Goal: Information Seeking & Learning: Learn about a topic

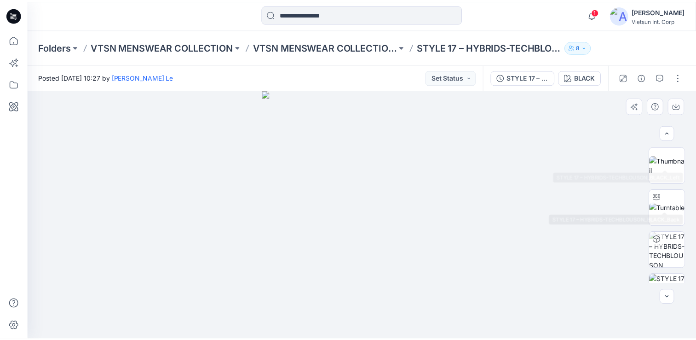
scroll to position [184, 0]
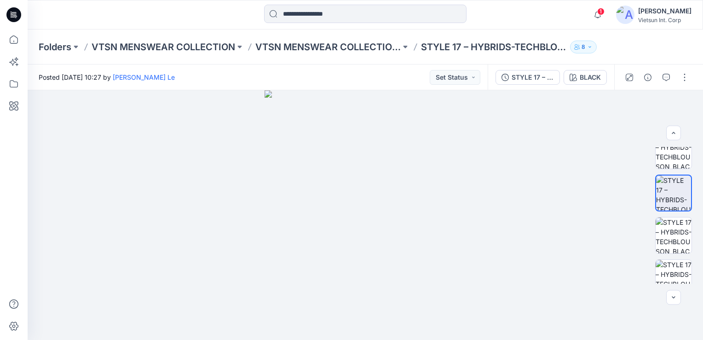
click at [205, 53] on div "Folders VTSN MENSWEAR COLLECTION VTSN MENSWEAR COLLECTION SS26 STYLE 17 – HYBRI…" at bounding box center [365, 46] width 675 height 35
click at [208, 46] on p "VTSN MENSWEAR COLLECTION" at bounding box center [164, 46] width 144 height 13
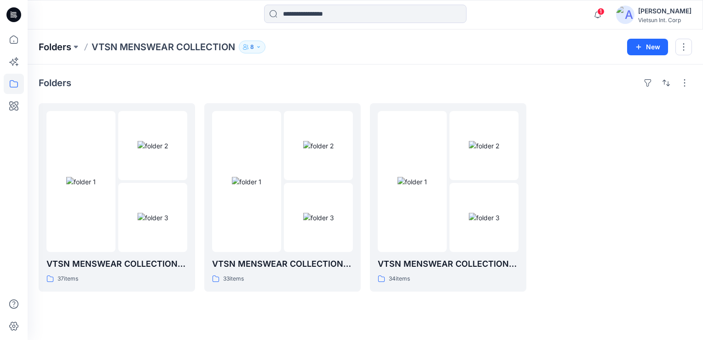
click at [60, 44] on p "Folders" at bounding box center [55, 46] width 33 height 13
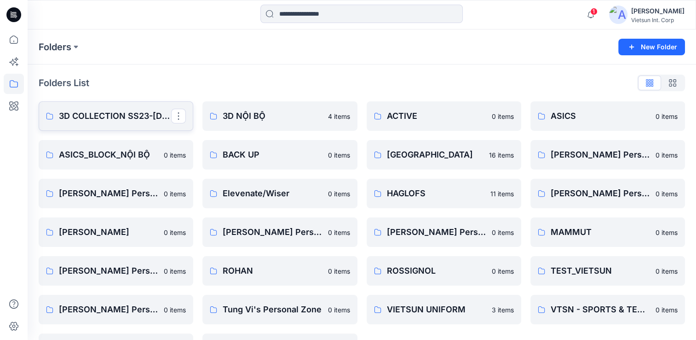
click at [120, 121] on p "3D COLLECTION SS23-[DEMOGRAPHIC_DATA]" at bounding box center [115, 115] width 112 height 13
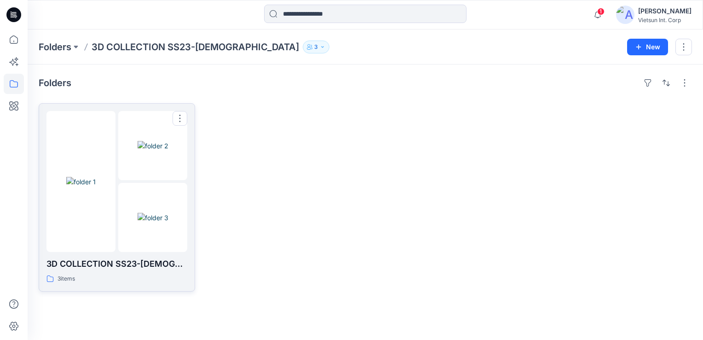
click at [96, 186] on img at bounding box center [80, 182] width 29 height 10
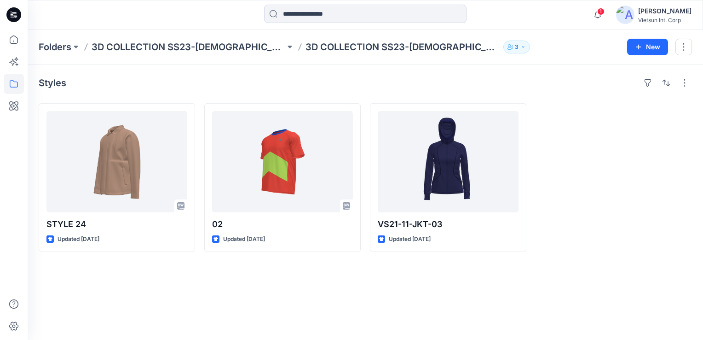
click at [180, 54] on div "Folders 3D COLLECTION SS23-[DEMOGRAPHIC_DATA] 3D COLLECTION SS23-[DEMOGRAPHIC_D…" at bounding box center [365, 46] width 675 height 35
click at [184, 46] on p "3D COLLECTION SS23-[DEMOGRAPHIC_DATA]" at bounding box center [189, 46] width 194 height 13
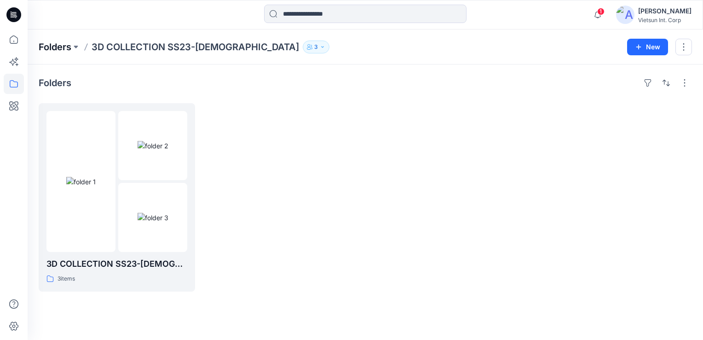
click at [59, 42] on p "Folders" at bounding box center [55, 46] width 33 height 13
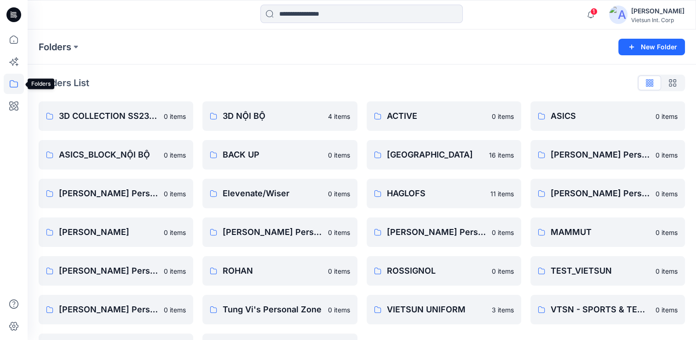
click at [14, 86] on icon at bounding box center [14, 84] width 20 height 20
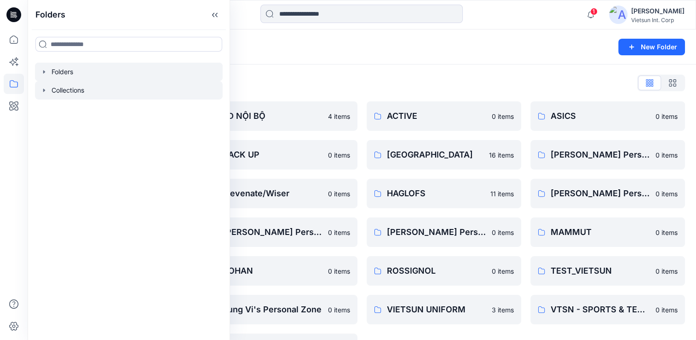
click at [72, 89] on div at bounding box center [129, 90] width 188 height 18
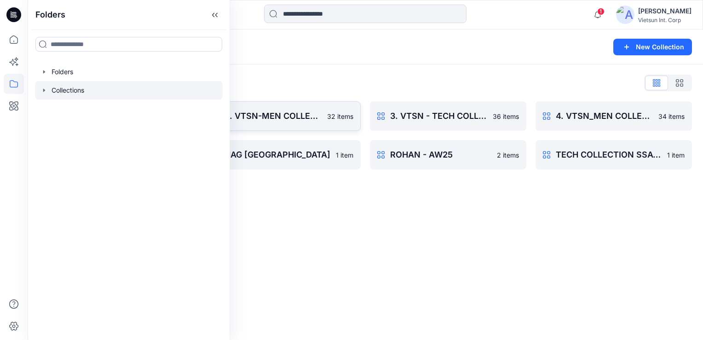
drag, startPoint x: 371, startPoint y: 215, endPoint x: 271, endPoint y: 114, distance: 141.8
click at [366, 209] on div "Collections New Collection Collections List 1. VTSN - TECH COLLECTION SSAW25 17…" at bounding box center [365, 184] width 675 height 310
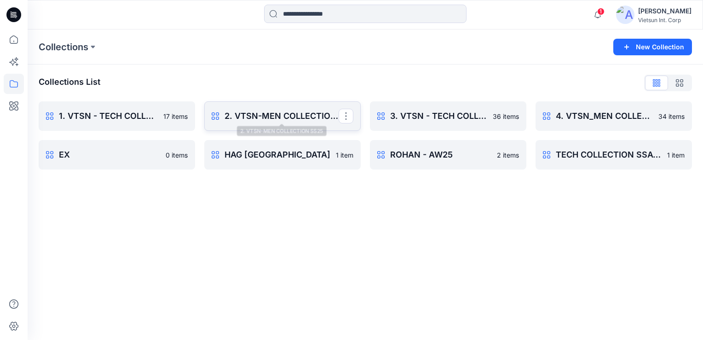
click at [268, 108] on link "2. VTSN-MEN COLLECTION SS25 Rename Collection Clone Collection Present Collecti…" at bounding box center [282, 115] width 156 height 29
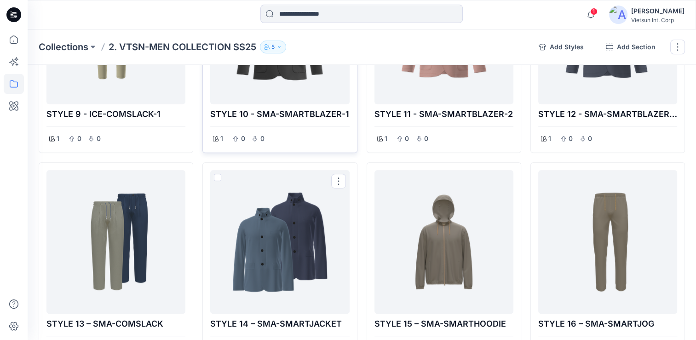
scroll to position [644, 0]
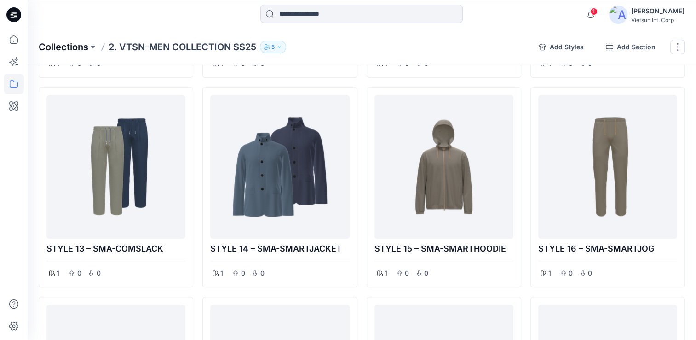
click at [77, 47] on p "Collections" at bounding box center [64, 46] width 50 height 13
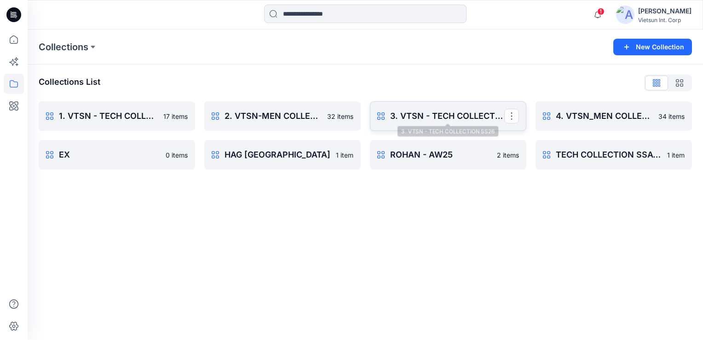
click at [446, 121] on p "3. VTSN - TECH COLLECTION SS26" at bounding box center [447, 115] width 114 height 13
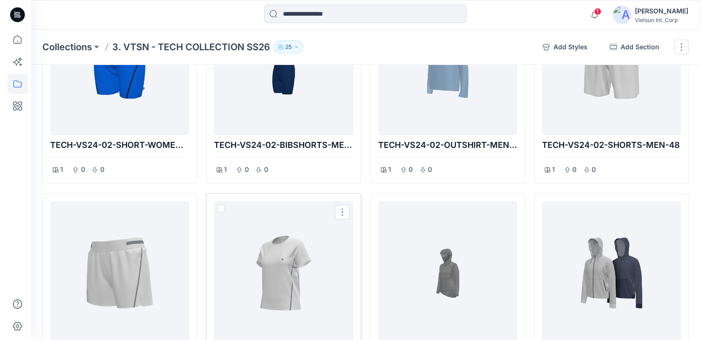
scroll to position [1360, 0]
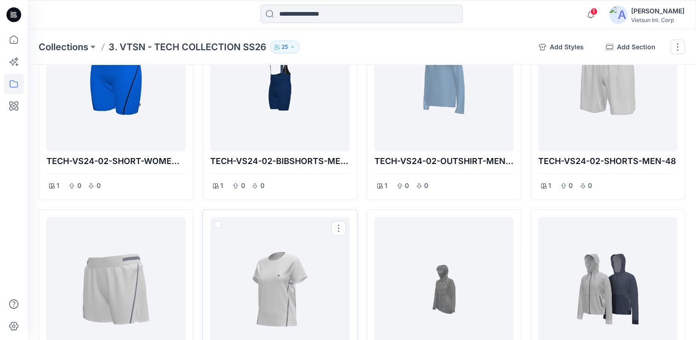
click at [278, 273] on div at bounding box center [280, 288] width 132 height 136
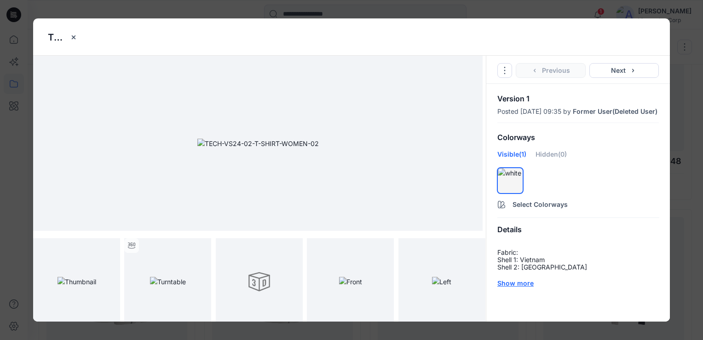
click at [520, 288] on div "Show more" at bounding box center [577, 283] width 161 height 10
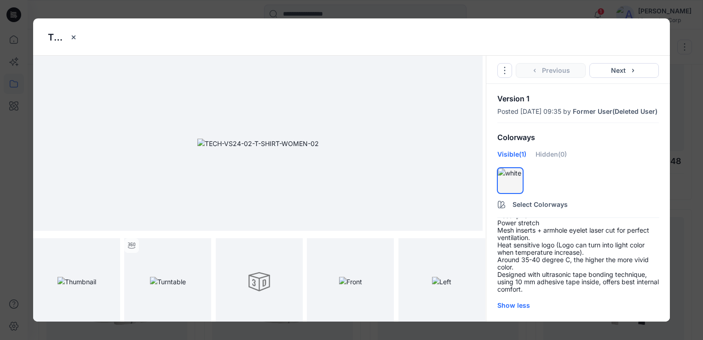
scroll to position [120, 0]
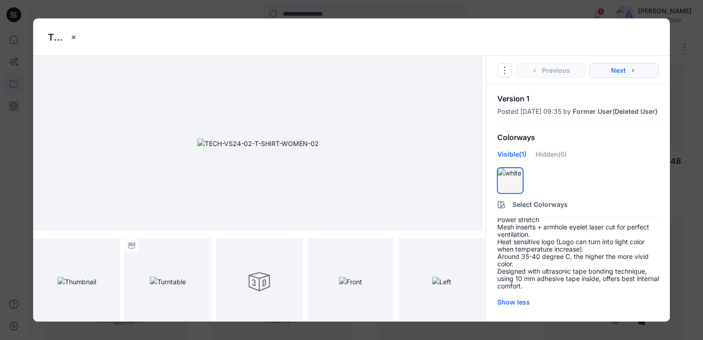
click at [621, 71] on button "Next" at bounding box center [624, 70] width 70 height 15
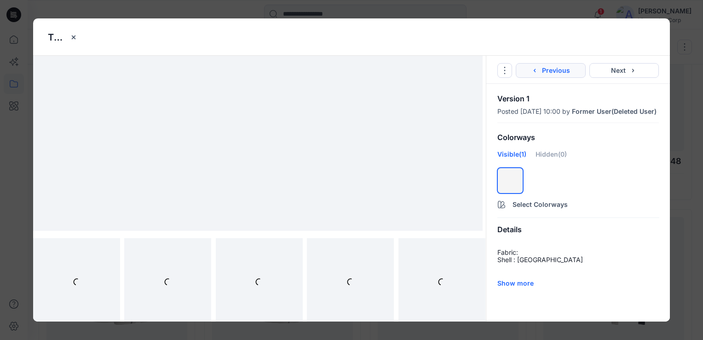
scroll to position [0, 0]
click at [534, 70] on icon "button" at bounding box center [534, 70] width 7 height 7
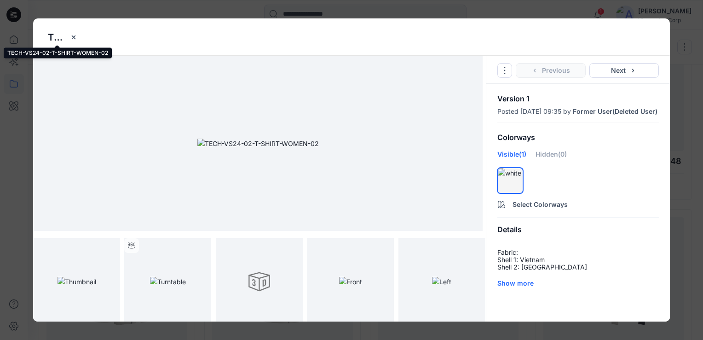
click at [61, 40] on p "TECH-VS24-02-T-SHIRT-WOMEN-02" at bounding box center [57, 37] width 18 height 14
click at [542, 209] on button "Select Colorways" at bounding box center [578, 202] width 184 height 15
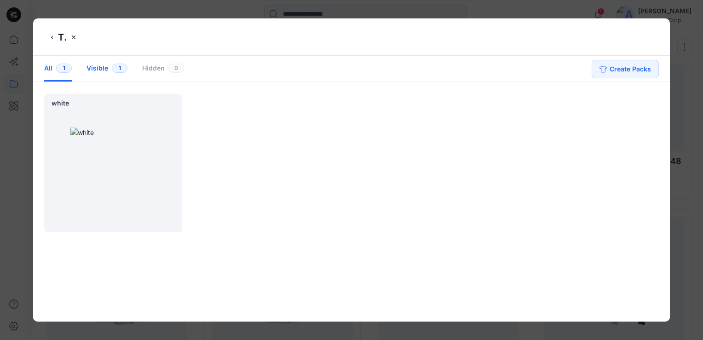
drag, startPoint x: 93, startPoint y: 66, endPoint x: 105, endPoint y: 73, distance: 13.6
click at [93, 67] on div "Visible 1" at bounding box center [106, 69] width 41 height 26
click at [50, 39] on icon "back button" at bounding box center [51, 37] width 7 height 7
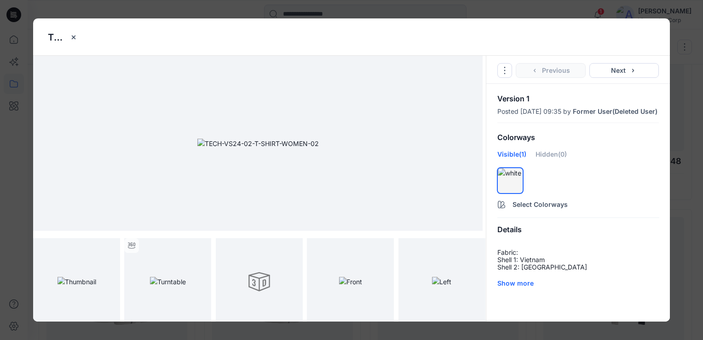
click at [163, 11] on div "TECH-VS24-02-T-SHIRT-WOMEN-02 Go to Original Style Duplicate Original Style to.…" at bounding box center [351, 170] width 703 height 340
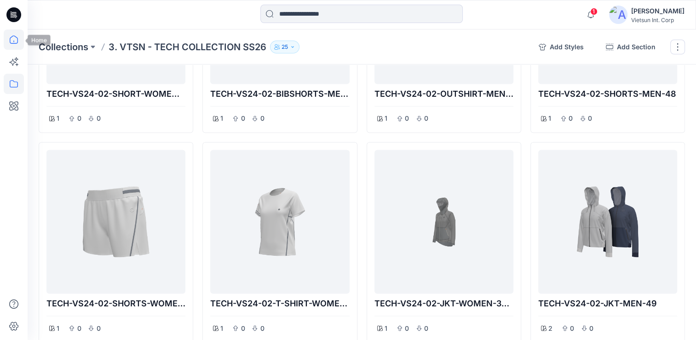
click at [19, 40] on icon at bounding box center [14, 39] width 20 height 20
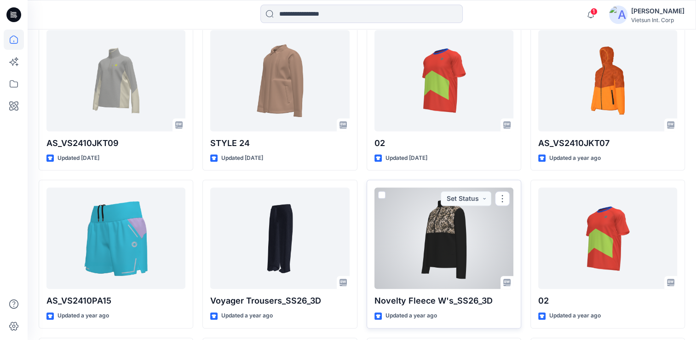
scroll to position [7832, 0]
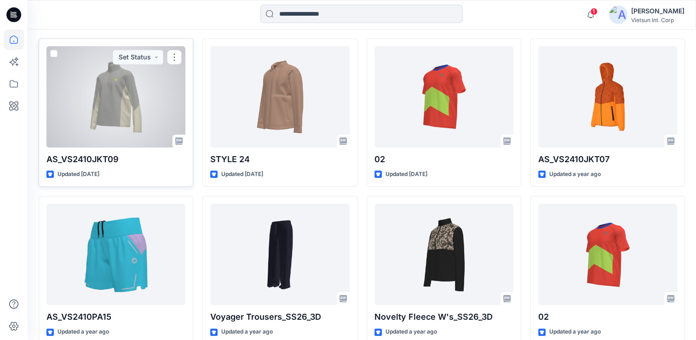
click at [96, 105] on div at bounding box center [115, 96] width 139 height 101
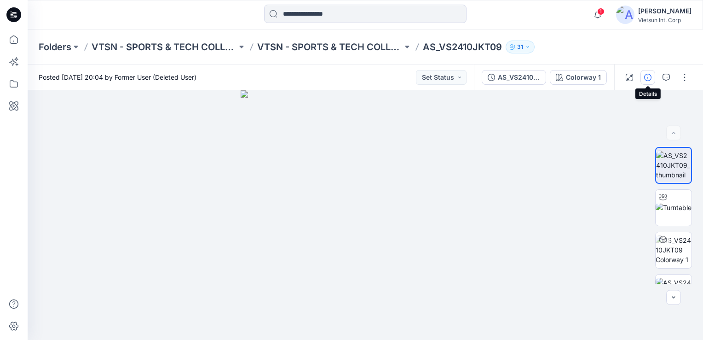
click at [647, 77] on icon "button" at bounding box center [647, 77] width 7 height 7
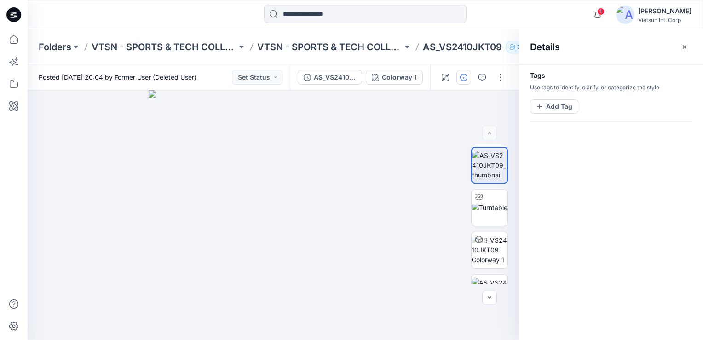
click at [682, 49] on icon "button" at bounding box center [684, 46] width 7 height 7
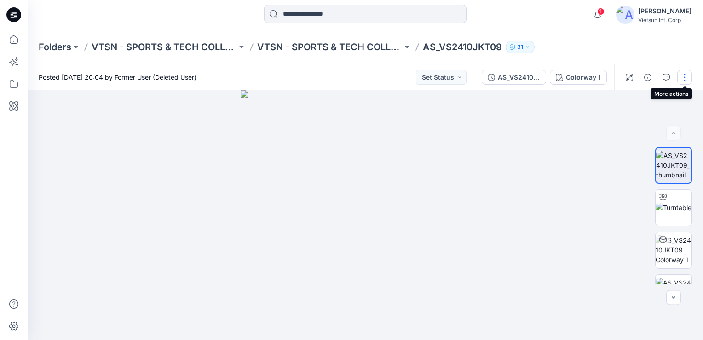
click at [685, 79] on button "button" at bounding box center [684, 77] width 15 height 15
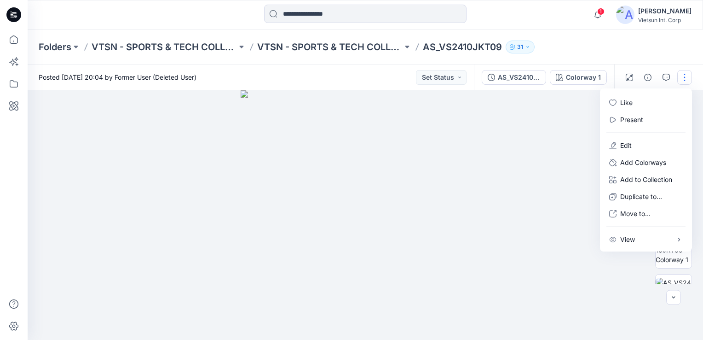
click at [565, 193] on div at bounding box center [365, 214] width 675 height 249
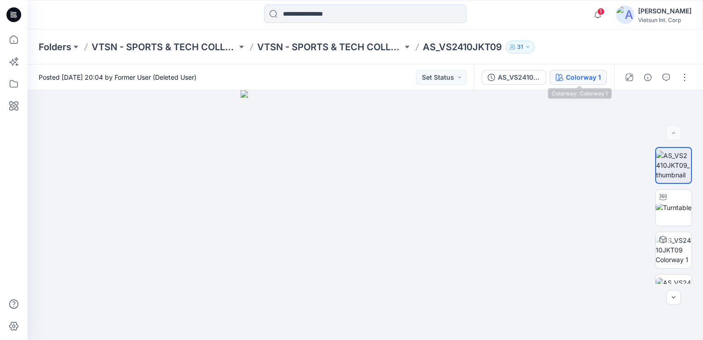
click at [579, 77] on div "Colorway 1" at bounding box center [583, 77] width 35 height 10
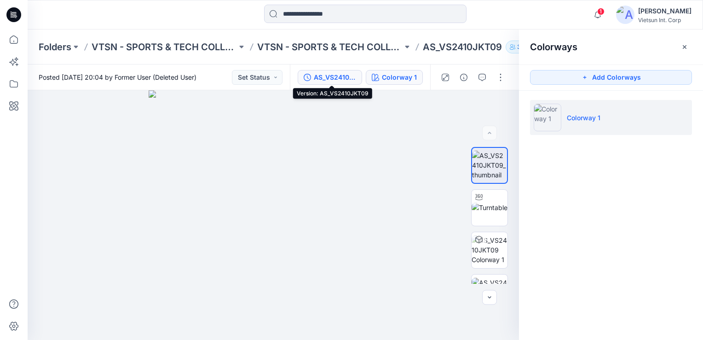
click at [337, 79] on div "AS_VS2410JKT09" at bounding box center [335, 77] width 42 height 10
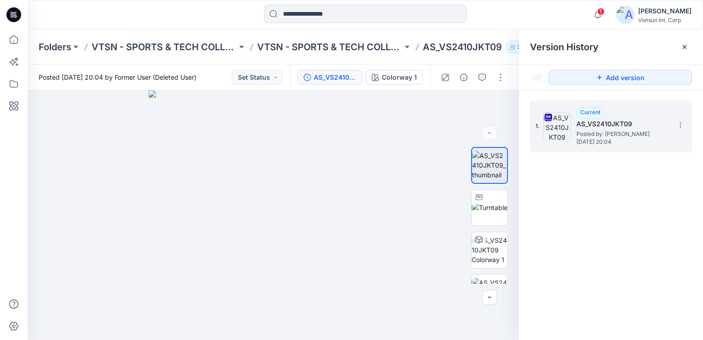
click at [567, 126] on img at bounding box center [557, 126] width 28 height 28
click at [492, 212] on img at bounding box center [490, 207] width 36 height 10
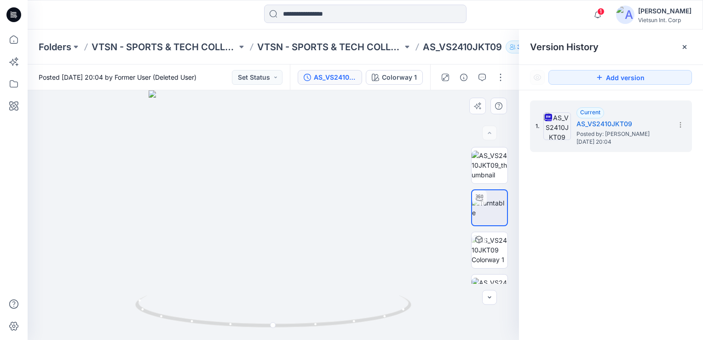
click at [413, 136] on div at bounding box center [273, 214] width 491 height 249
click at [267, 80] on button "Set Status" at bounding box center [257, 77] width 51 height 15
click at [380, 163] on div at bounding box center [273, 214] width 491 height 249
click at [500, 78] on button "button" at bounding box center [500, 77] width 15 height 15
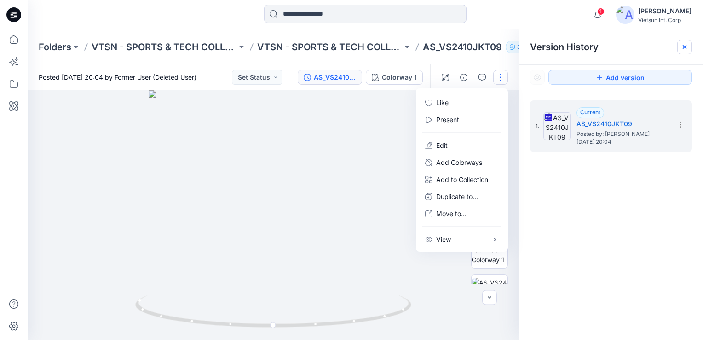
click at [686, 49] on icon at bounding box center [684, 46] width 7 height 7
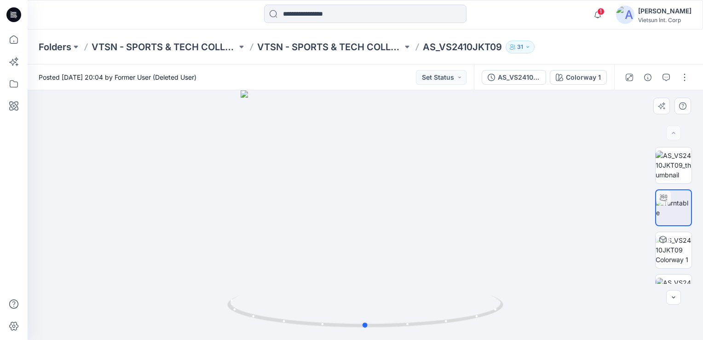
click at [605, 144] on div at bounding box center [365, 214] width 675 height 249
click at [687, 77] on button "button" at bounding box center [684, 77] width 15 height 15
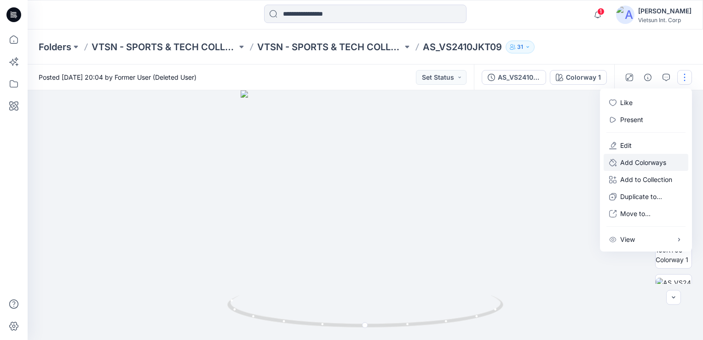
click at [653, 166] on p "Add Colorways" at bounding box center [643, 162] width 46 height 10
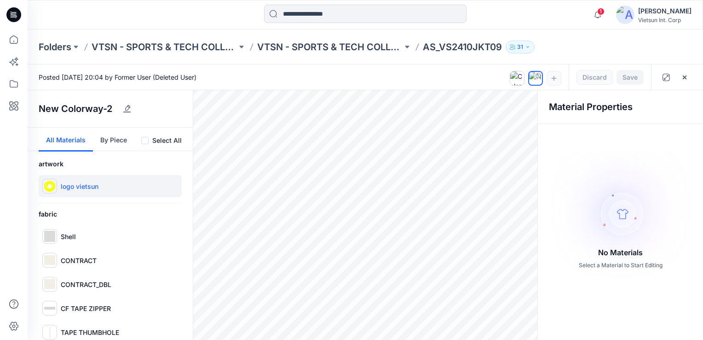
click at [87, 188] on p "logo vietsun" at bounding box center [80, 186] width 38 height 10
